Goal: Obtain resource: Download file/media

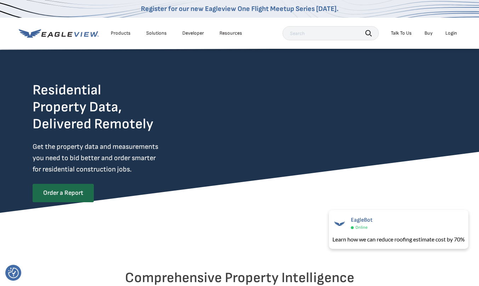
click at [65, 189] on link "Order a Report" at bounding box center [63, 193] width 61 height 18
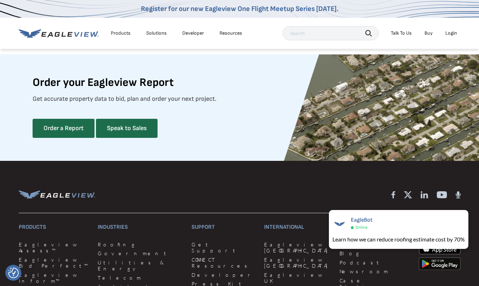
scroll to position [1877, 0]
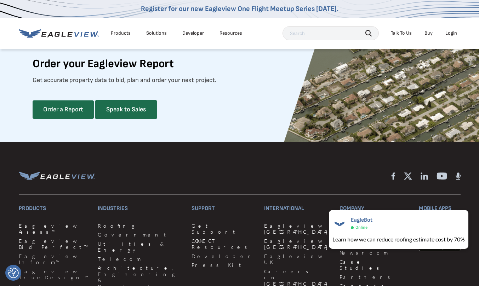
click at [58, 119] on link "Order a Report" at bounding box center [63, 110] width 61 height 18
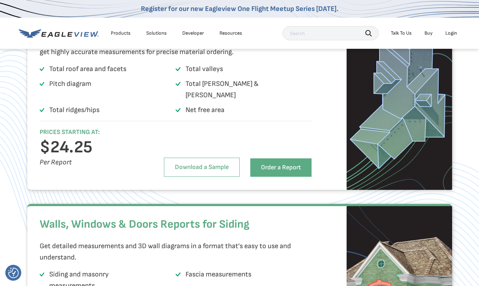
scroll to position [991, 0]
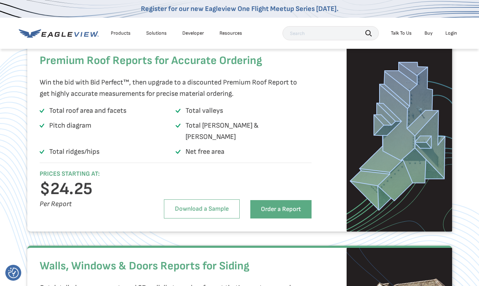
click at [206, 214] on link "Download a Sample" at bounding box center [202, 209] width 76 height 19
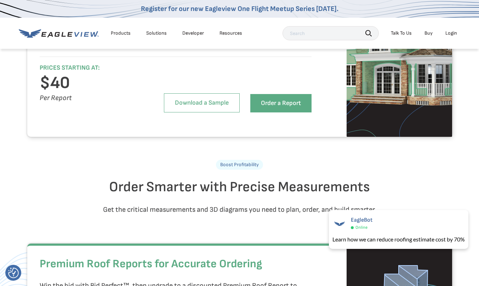
scroll to position [779, 0]
